Goal: Navigation & Orientation: Find specific page/section

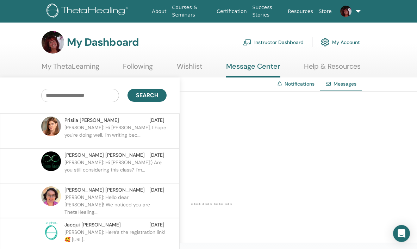
click at [298, 86] on link "Notifications" at bounding box center [299, 84] width 30 height 6
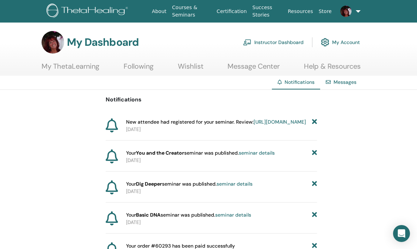
click at [274, 43] on link "Instructor Dashboard" at bounding box center [273, 41] width 61 height 15
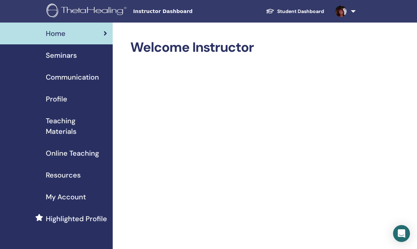
click at [78, 195] on span "My Account" at bounding box center [66, 196] width 40 height 11
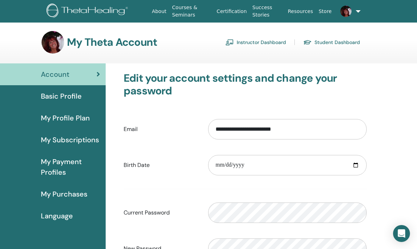
scroll to position [1, 0]
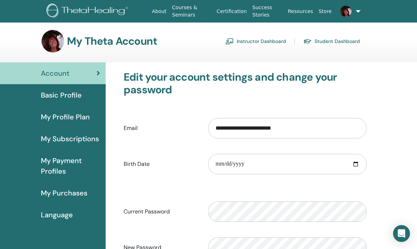
click at [326, 39] on link "Student Dashboard" at bounding box center [331, 41] width 57 height 11
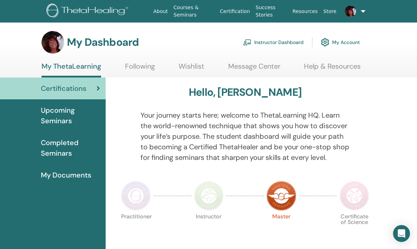
click at [56, 143] on span "Completed Seminars" at bounding box center [70, 147] width 59 height 21
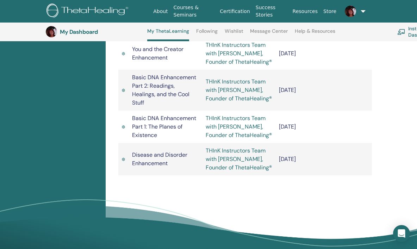
scroll to position [1032, 0]
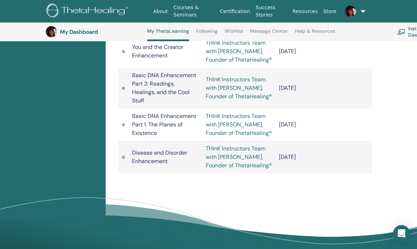
click at [189, 14] on link "Courses & Seminars" at bounding box center [194, 11] width 46 height 20
click at [187, 13] on link "Courses & Seminars" at bounding box center [194, 11] width 46 height 20
